Goal: Transaction & Acquisition: Purchase product/service

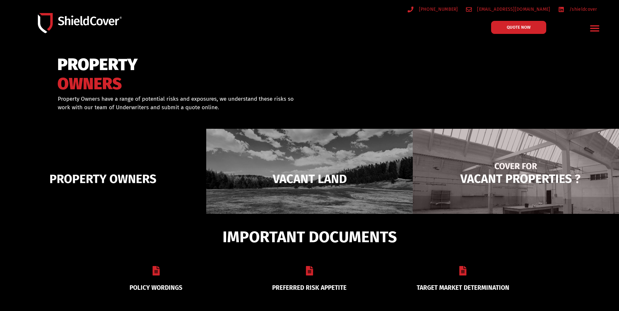
click at [548, 175] on img at bounding box center [515, 179] width 206 height 100
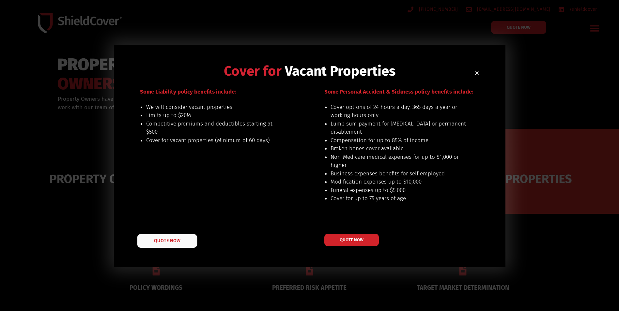
click at [159, 243] on span "QUOTE NOW" at bounding box center [167, 240] width 26 height 5
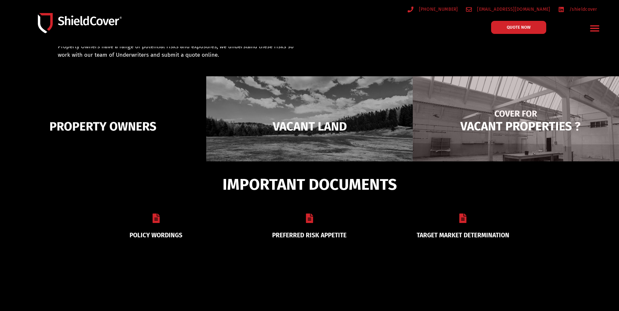
scroll to position [98, 0]
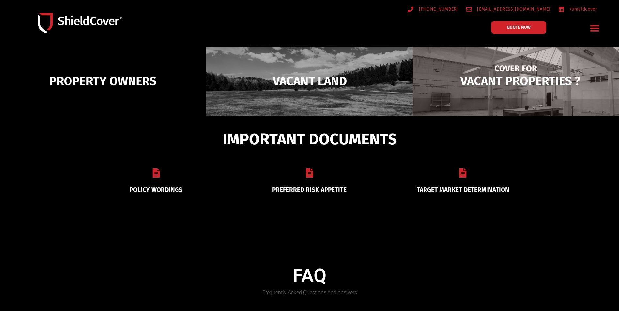
click at [473, 90] on img at bounding box center [515, 81] width 206 height 100
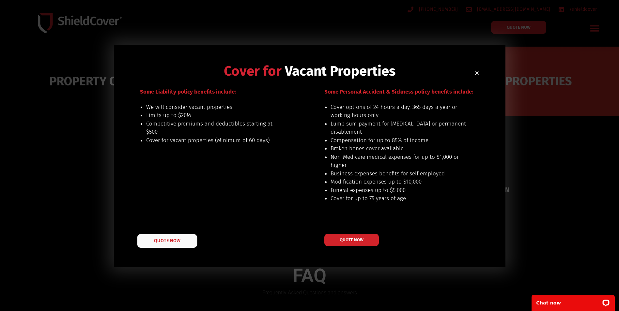
click at [182, 241] on link "QUOTE NOW" at bounding box center [167, 241] width 60 height 14
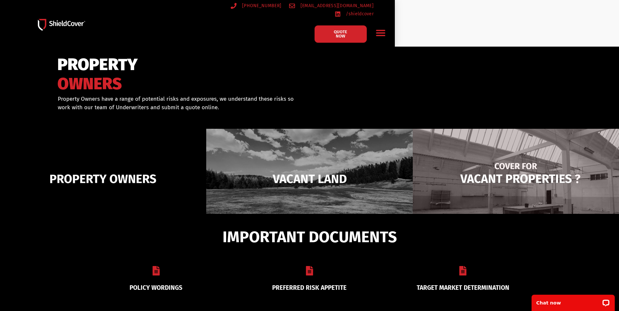
click at [394, 180] on img at bounding box center [515, 179] width 206 height 100
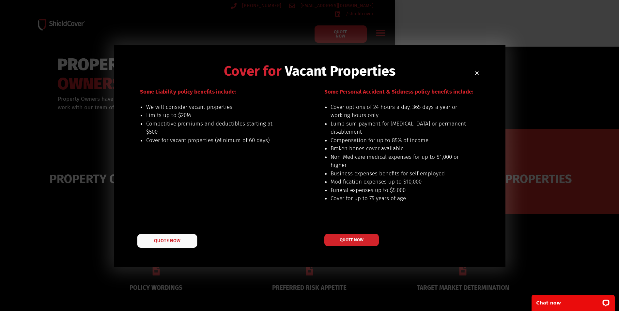
click at [175, 240] on span "QUOTE NOW" at bounding box center [167, 240] width 26 height 5
